Goal: Find specific page/section: Find specific page/section

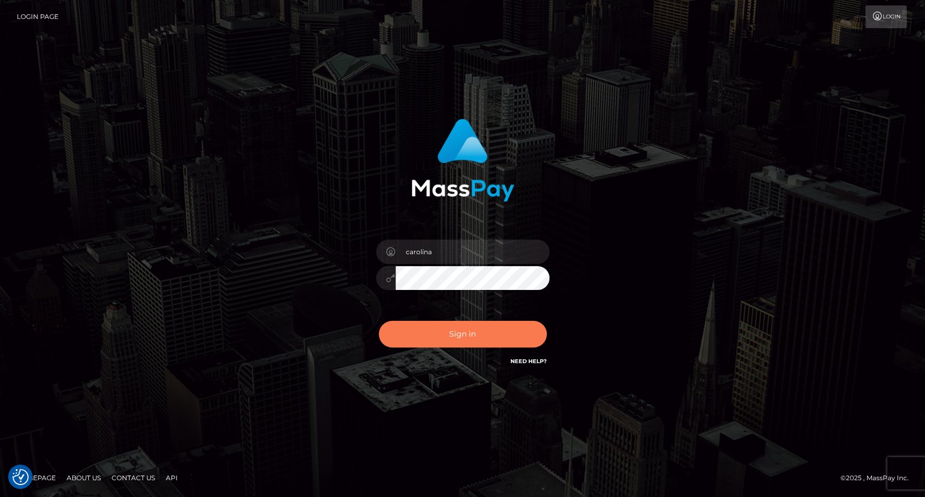
click at [459, 331] on button "Sign in" at bounding box center [463, 334] width 168 height 27
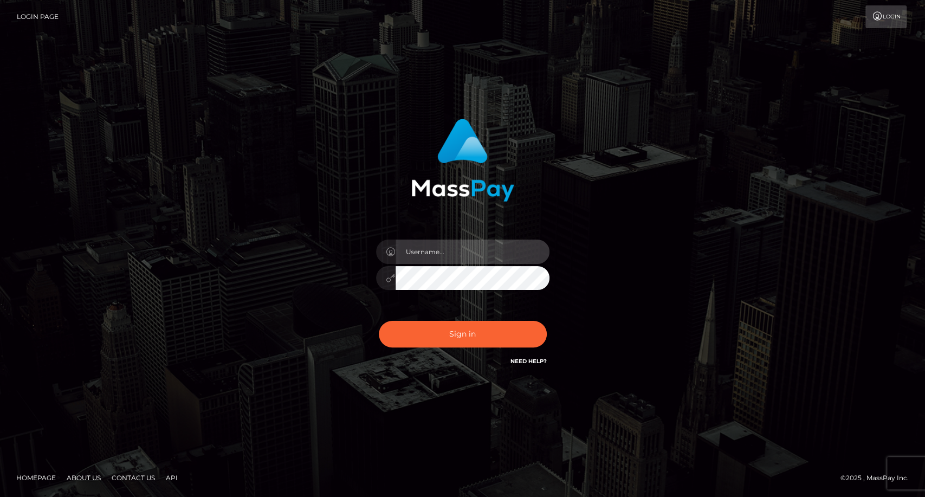
type input "carolina"
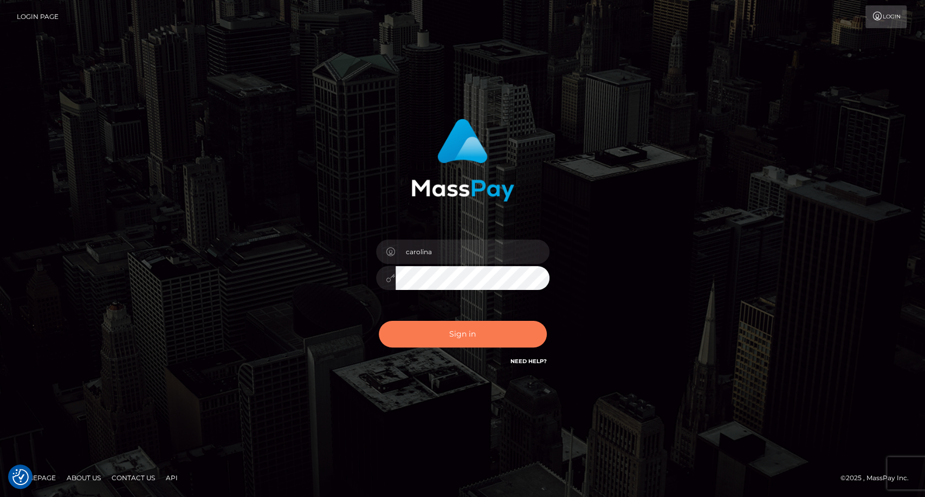
click at [495, 327] on button "Sign in" at bounding box center [463, 334] width 168 height 27
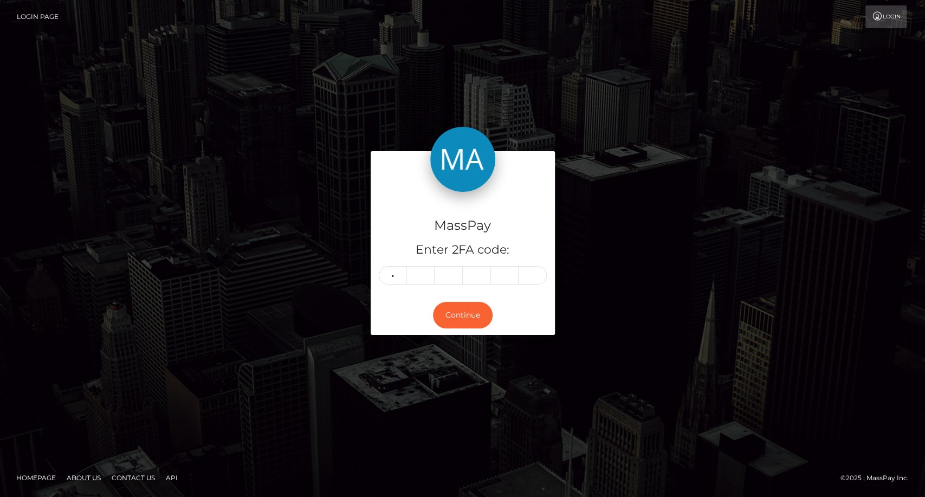
type input "3"
type input "7"
type input "3"
type input "5"
type input "2"
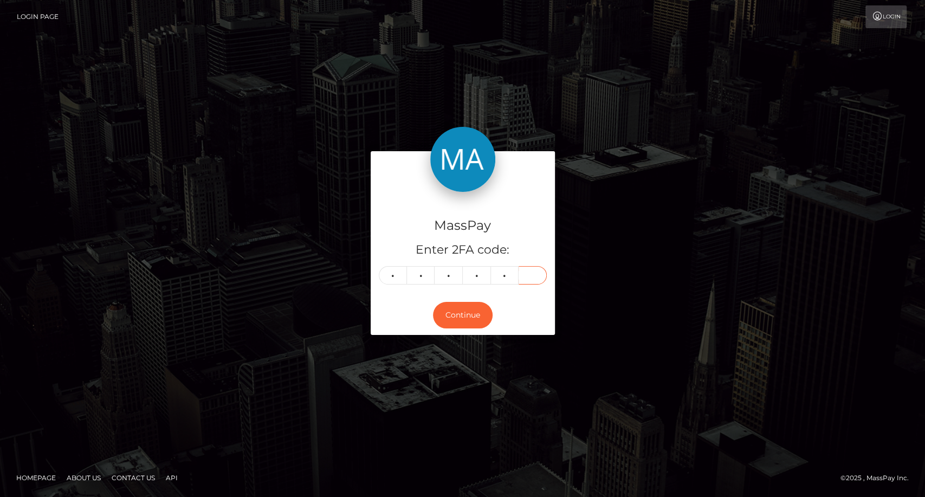
type input "7"
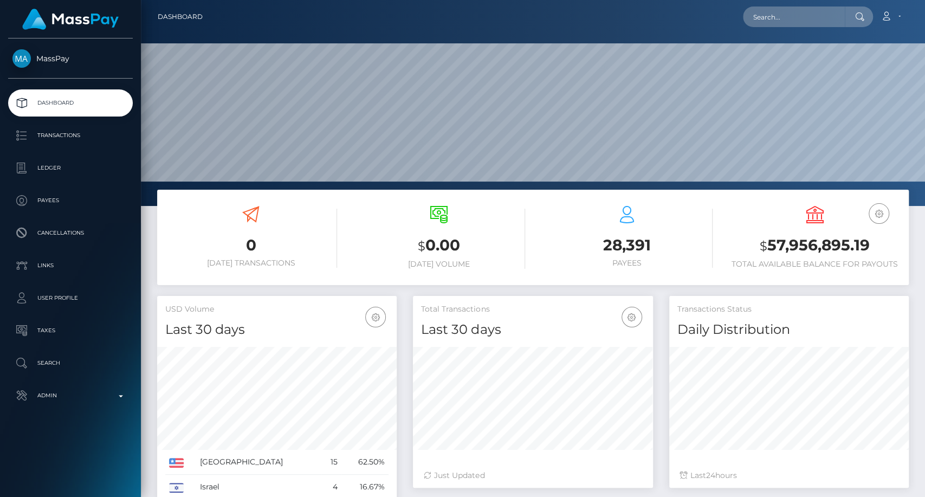
scroll to position [191, 240]
click at [791, 5] on nav "Dashboard Loading... Loading... Account Edit Profile" at bounding box center [533, 17] width 784 height 34
click at [792, 14] on input "text" at bounding box center [794, 17] width 102 height 21
paste input "Belarus"
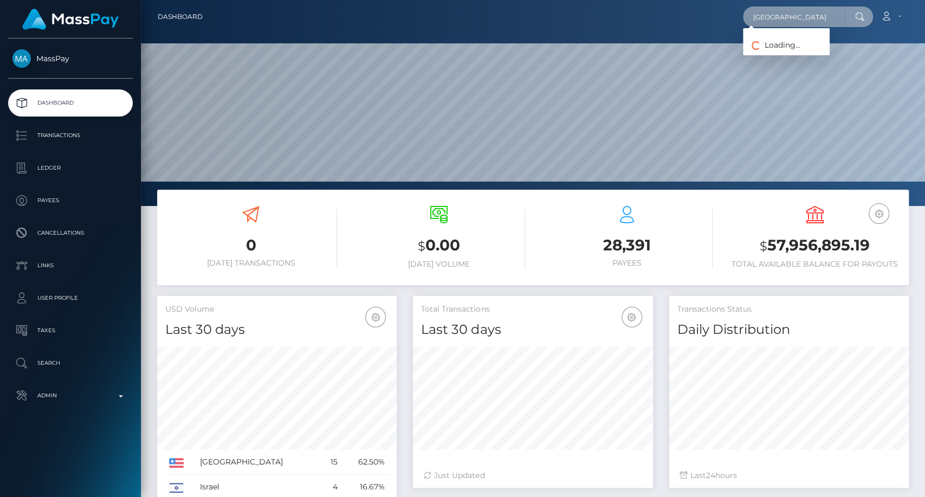
click at [769, 12] on input "Belarus" at bounding box center [794, 17] width 102 height 21
paste input "131377"
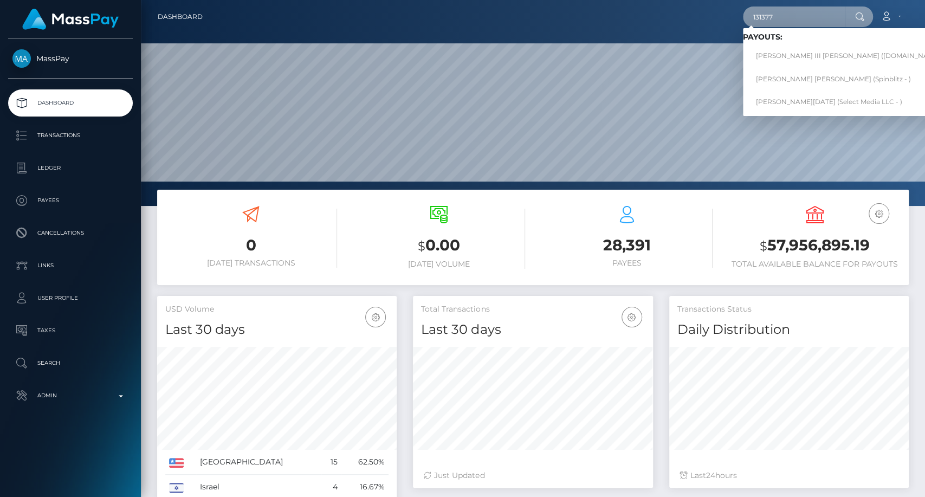
click at [769, 17] on input "131377" at bounding box center [794, 17] width 102 height 21
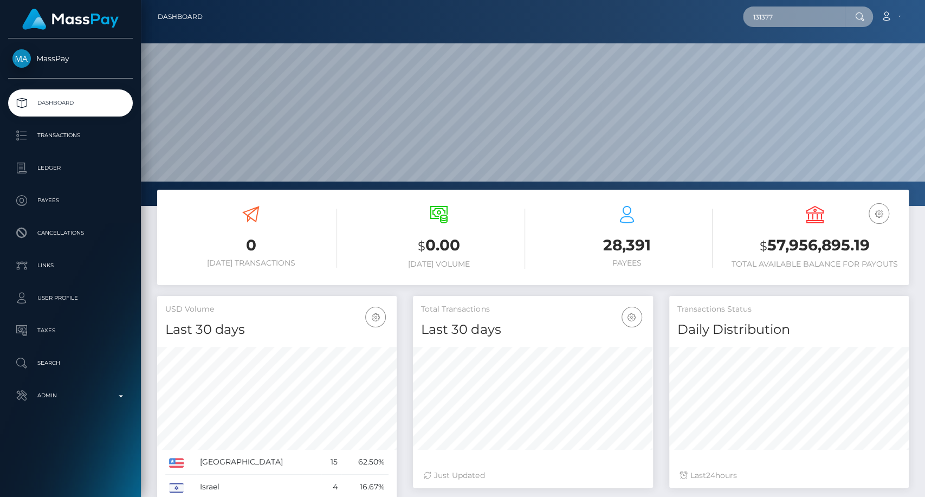
click at [769, 17] on input "131377" at bounding box center [794, 17] width 102 height 21
paste input "[EMAIL_ADDRESS][DOMAIN_NAME]"
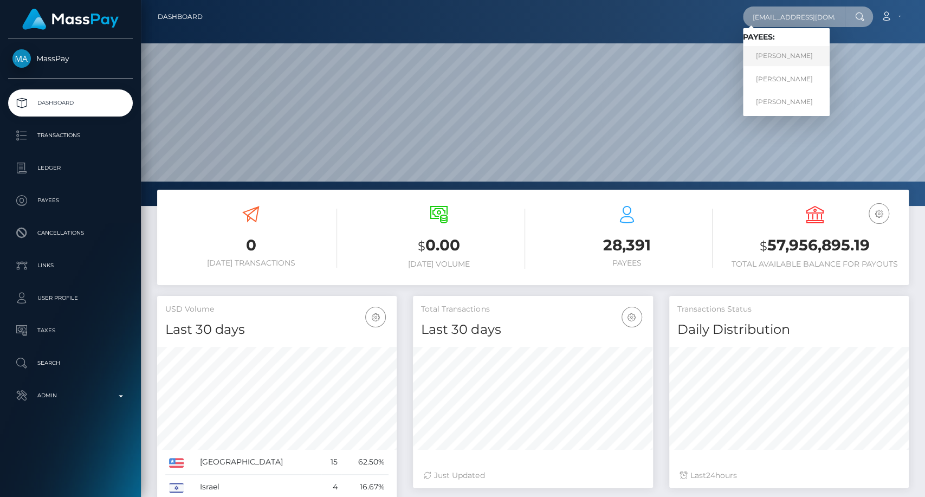
type input "[EMAIL_ADDRESS][DOMAIN_NAME]"
click at [802, 61] on link "ANDREI MARKAU" at bounding box center [786, 56] width 87 height 20
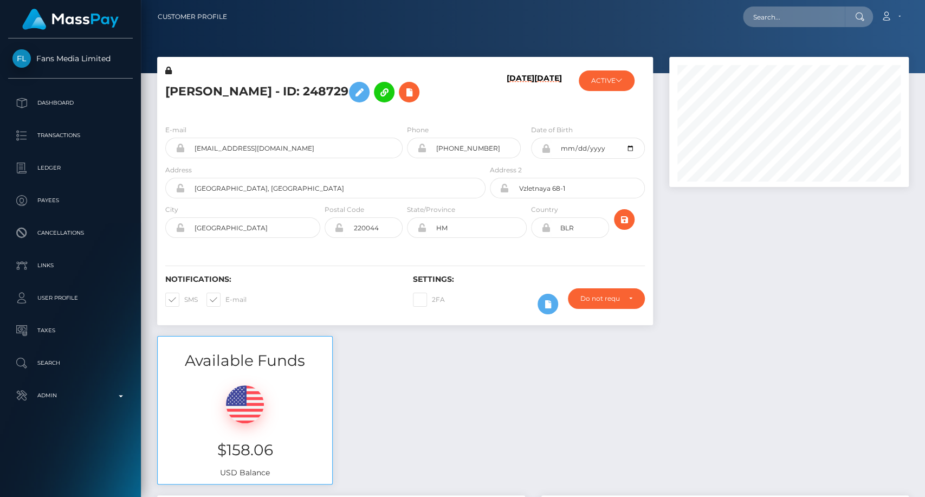
scroll to position [130, 240]
click at [803, 15] on input "text" at bounding box center [794, 17] width 102 height 21
paste input "[EMAIL_ADDRESS][DOMAIN_NAME]"
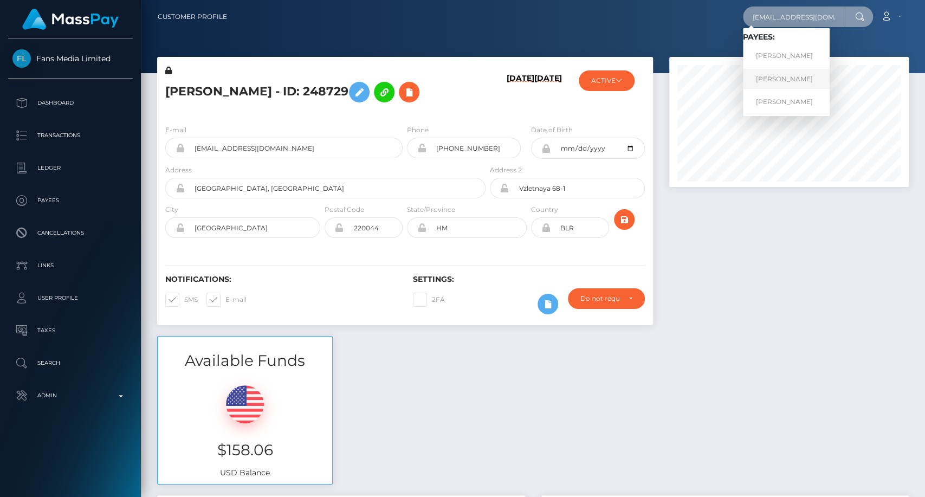
type input "markov-titan123@mail.ru"
click at [790, 79] on link "ANDREI MARKAU" at bounding box center [786, 79] width 87 height 20
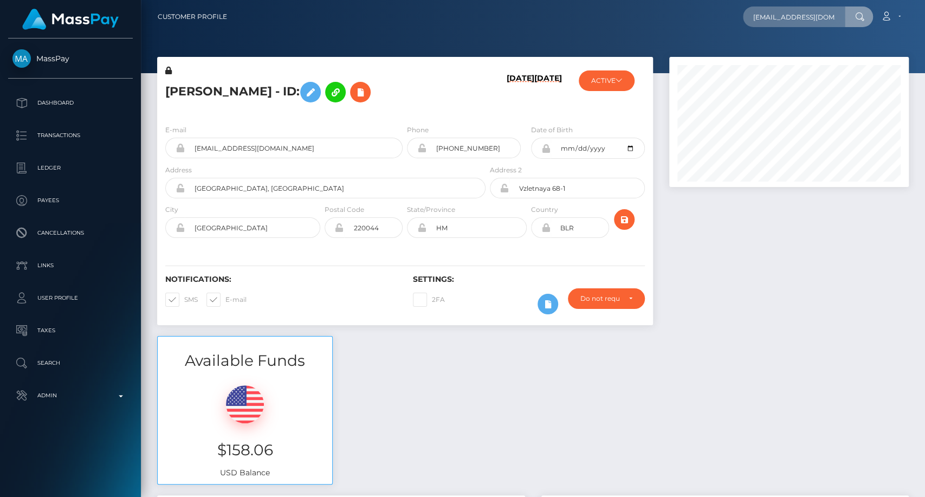
scroll to position [0, 1]
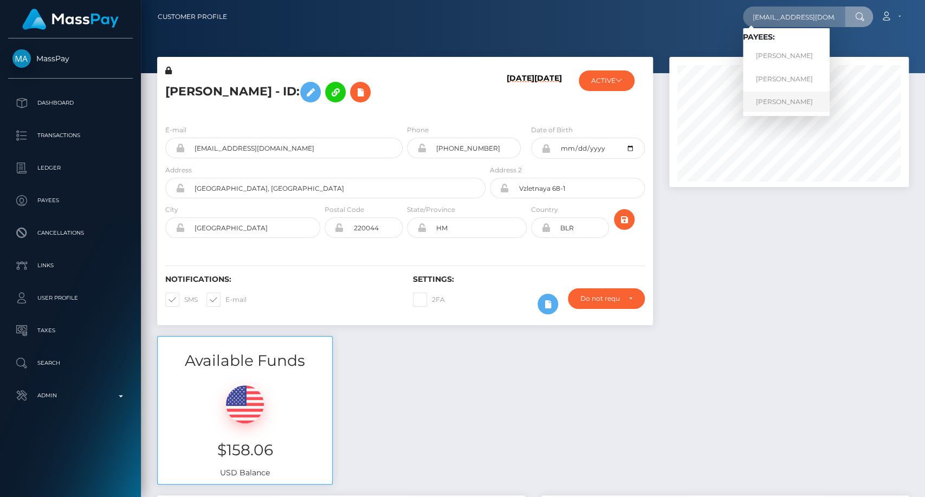
type input "[EMAIL_ADDRESS][DOMAIN_NAME]"
click at [787, 101] on link "ANDREI MARKAU" at bounding box center [786, 102] width 87 height 20
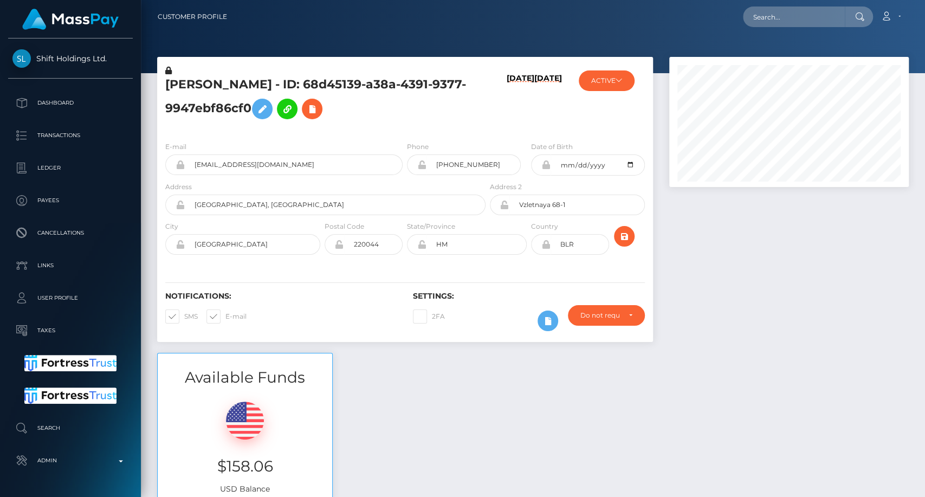
scroll to position [130, 240]
drag, startPoint x: 166, startPoint y: 80, endPoint x: 252, endPoint y: 108, distance: 90.2
click at [252, 108] on h5 "ANDREI MARKAU - ID: 68d45139-a38a-4391-9377-9947ebf86cf0" at bounding box center [322, 100] width 314 height 48
copy h5 "ANDREI MARKAU - ID: 68d45139-a38a-4391-9377-9947ebf86cf0"
